Goal: Task Accomplishment & Management: Use online tool/utility

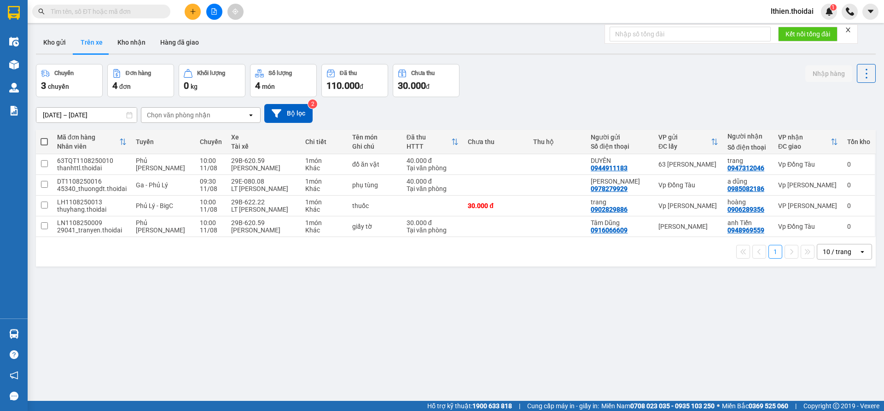
click at [98, 41] on button "Trên xe" at bounding box center [91, 42] width 37 height 22
click at [56, 45] on button "Kho gửi" at bounding box center [54, 42] width 37 height 22
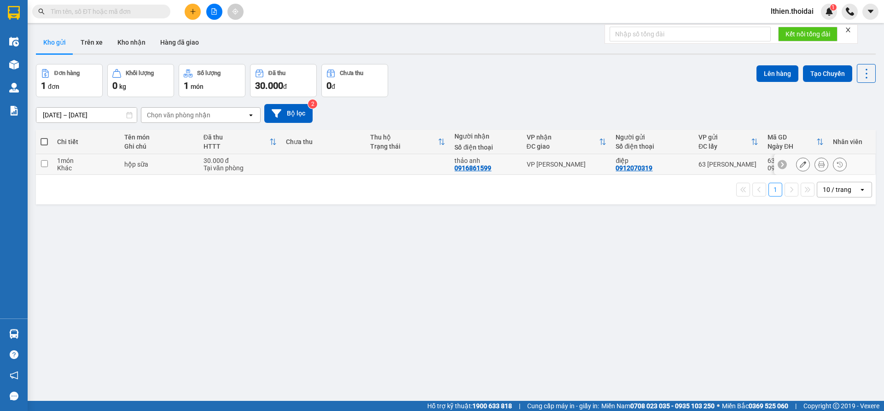
click at [44, 163] on input "checkbox" at bounding box center [44, 163] width 7 height 7
checkbox input "true"
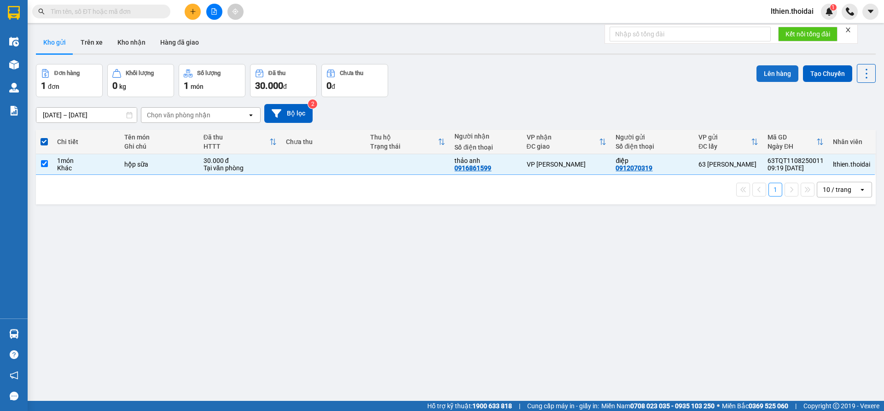
click at [767, 71] on button "Lên hàng" at bounding box center [778, 73] width 42 height 17
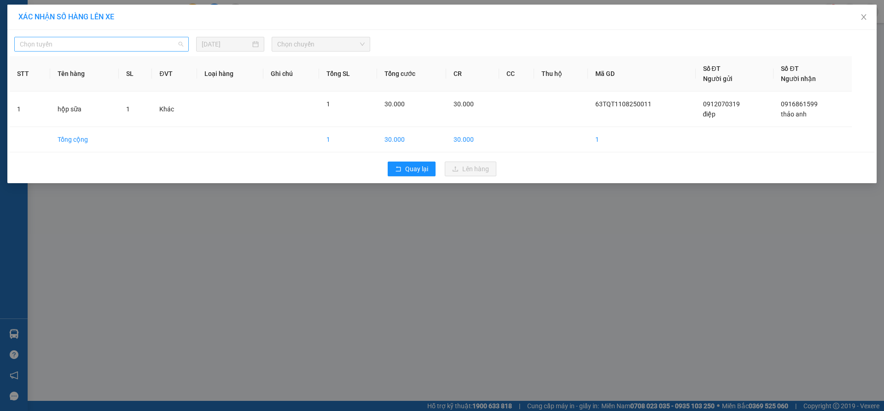
click at [181, 46] on span "Chọn tuyến" at bounding box center [101, 44] width 163 height 14
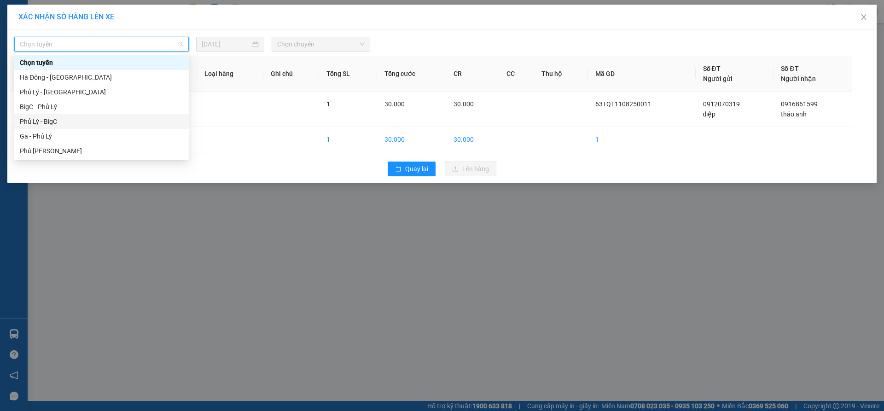
click at [50, 124] on div "Phủ Lý - BigC" at bounding box center [101, 122] width 163 height 10
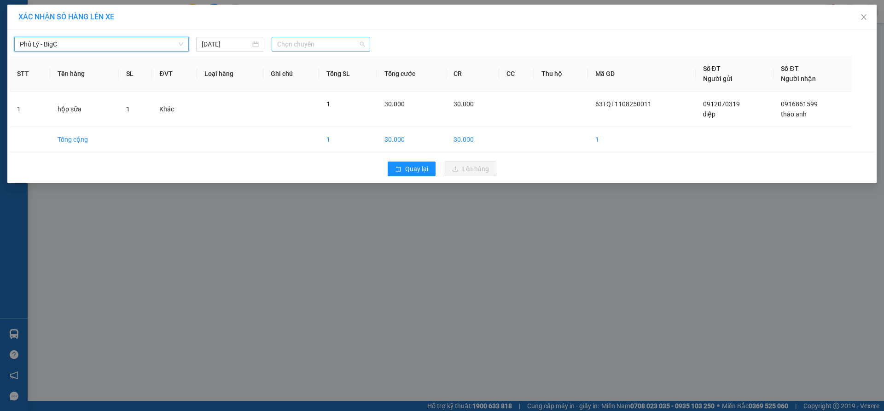
click at [365, 47] on div "Chọn chuyến" at bounding box center [321, 44] width 99 height 15
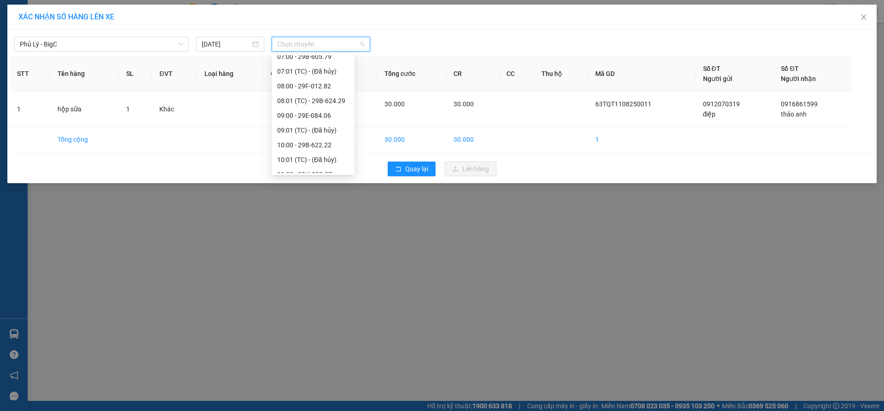
scroll to position [140, 0]
click at [304, 128] on div "10:00 - 29B-622.22" at bounding box center [313, 129] width 72 height 10
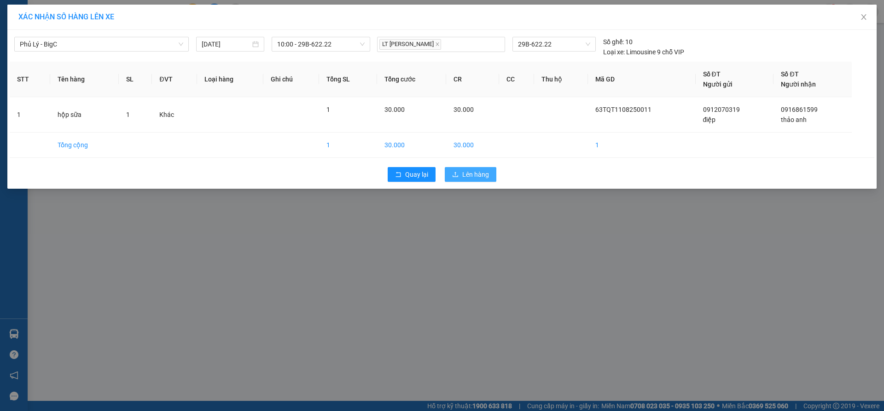
click at [470, 173] on span "Lên hàng" at bounding box center [475, 174] width 27 height 10
